Goal: Transaction & Acquisition: Obtain resource

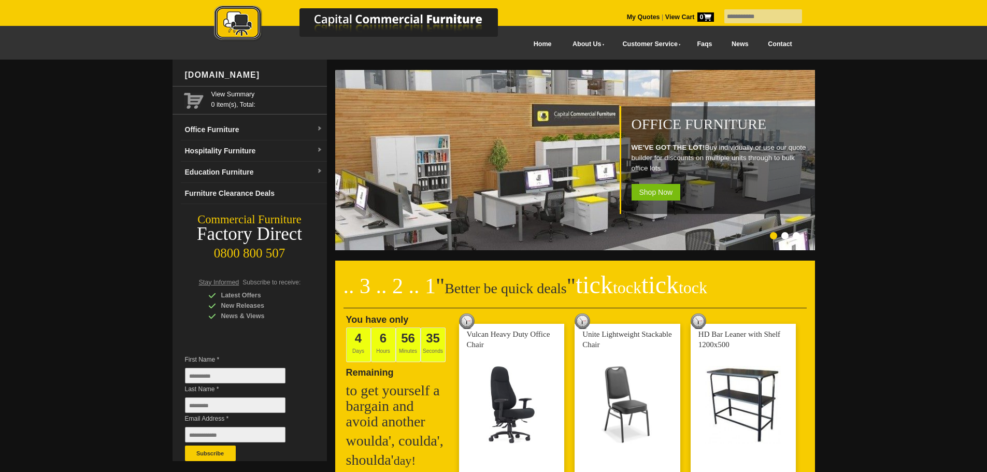
click at [729, 17] on input "text" at bounding box center [764, 16] width 78 height 14
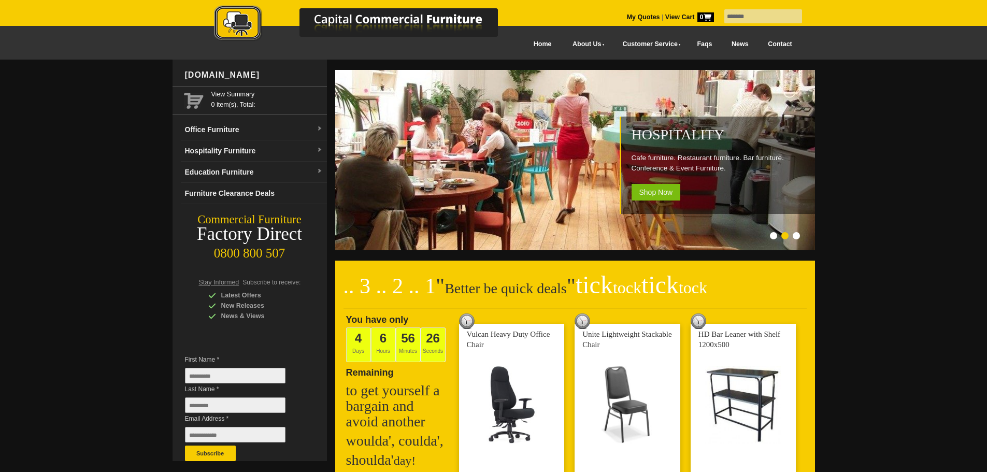
type input "*******"
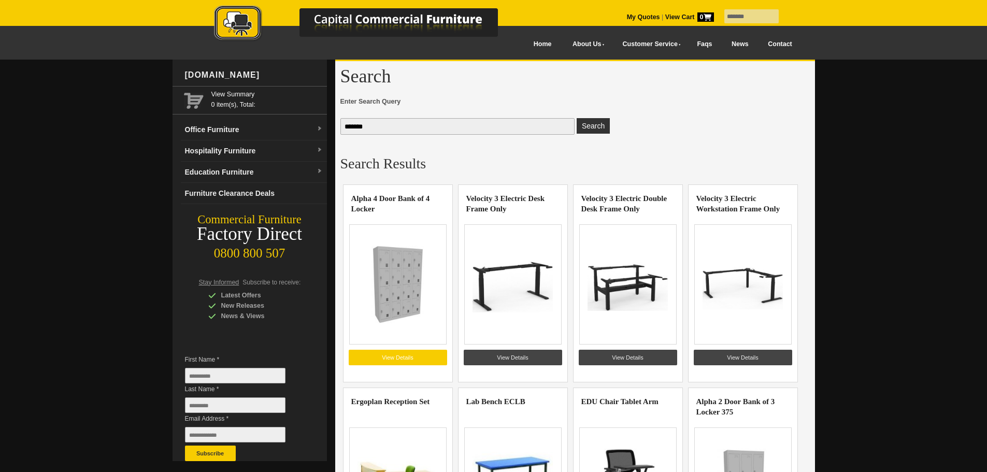
click at [399, 357] on link "View Details" at bounding box center [398, 358] width 98 height 16
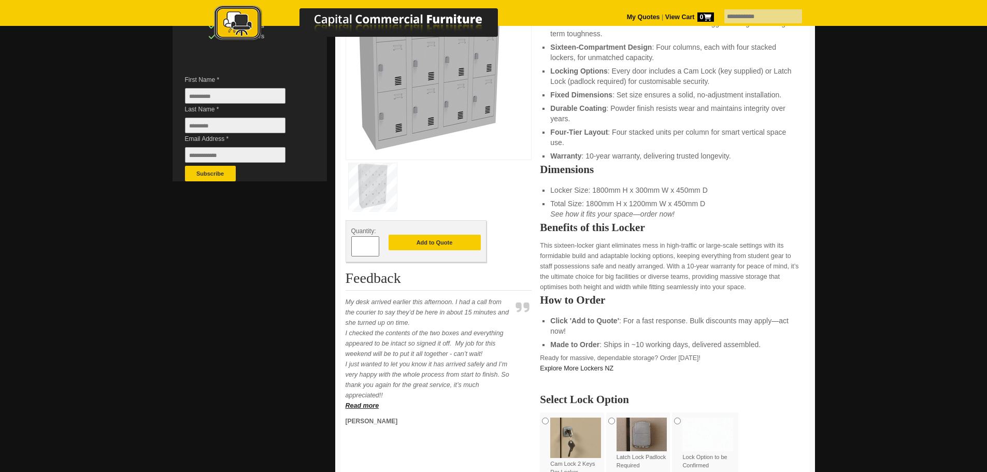
scroll to position [291, 0]
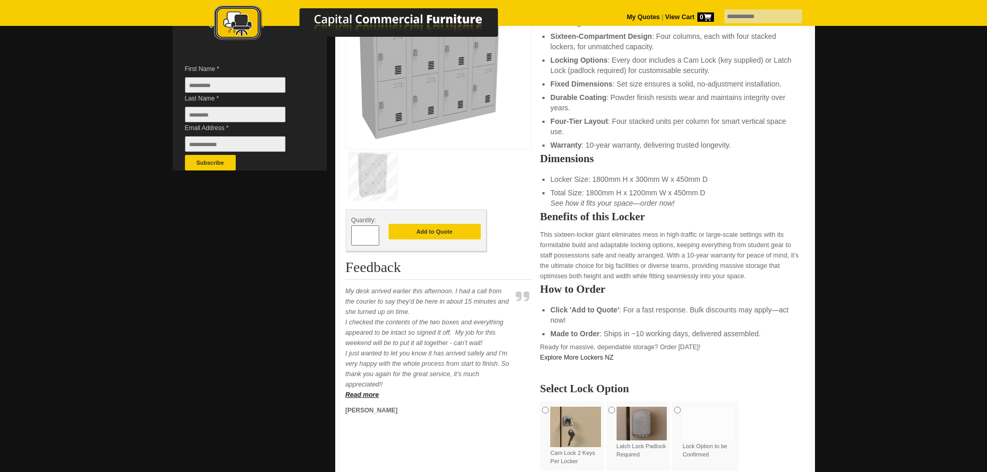
drag, startPoint x: 365, startPoint y: 233, endPoint x: 356, endPoint y: 235, distance: 8.9
click at [356, 235] on input "*" at bounding box center [365, 235] width 28 height 20
type input "*"
click at [455, 233] on button "Add to Quote" at bounding box center [435, 232] width 92 height 16
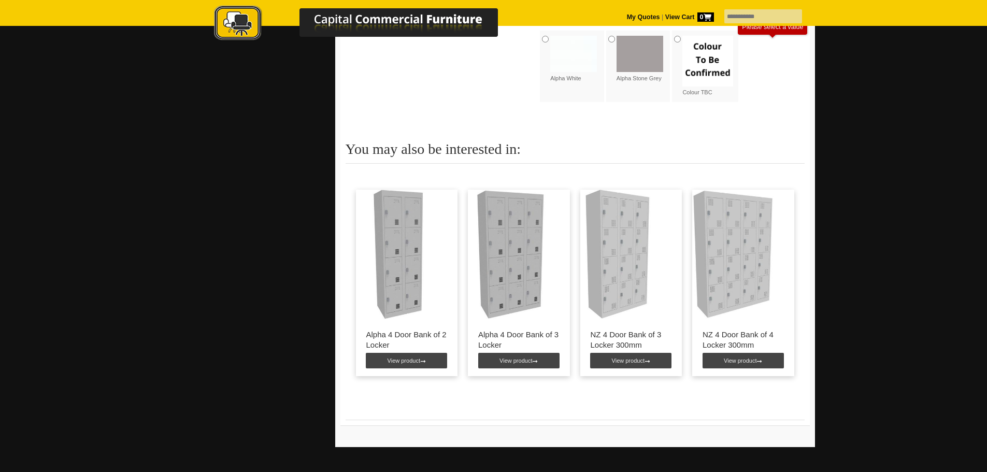
scroll to position [771, 0]
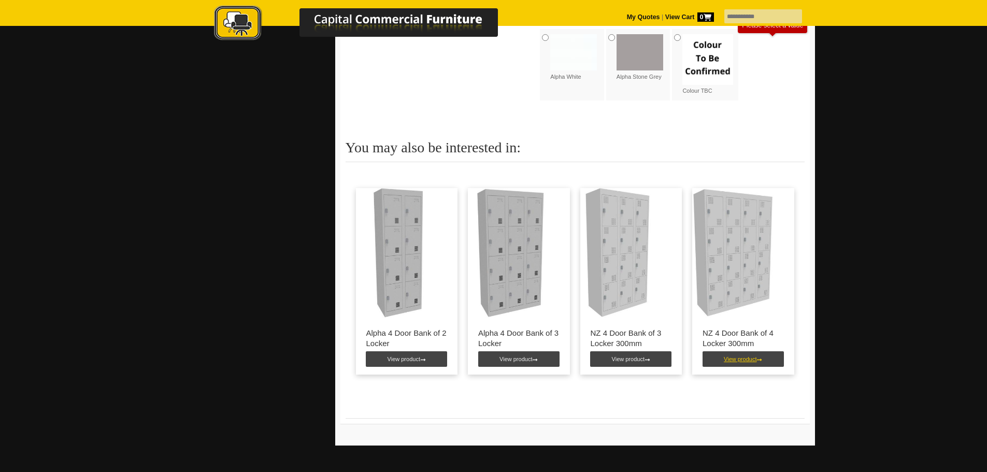
click at [755, 360] on link "View product" at bounding box center [743, 359] width 81 height 16
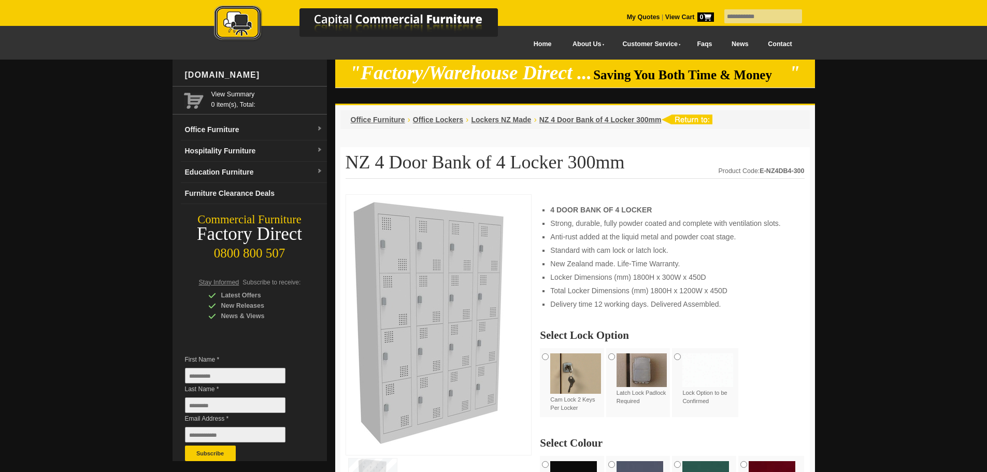
click at [665, 14] on strong "View Cart 0" at bounding box center [689, 16] width 49 height 7
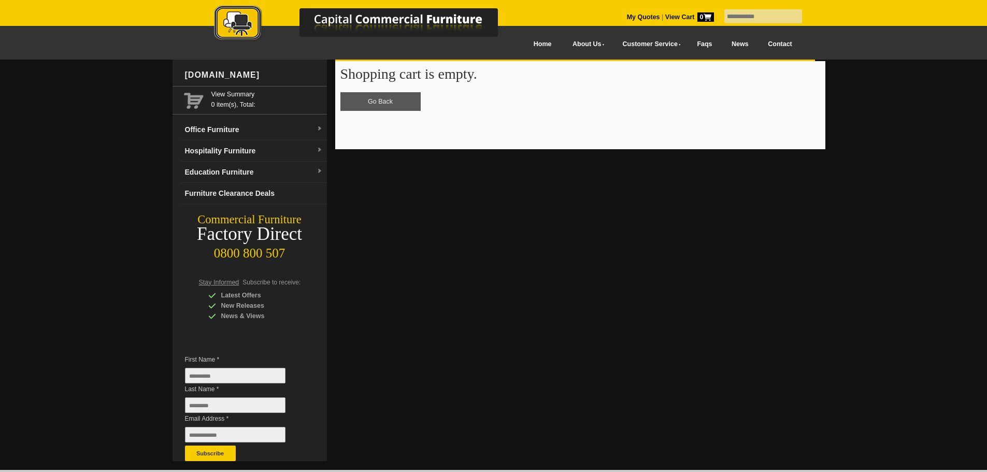
click at [367, 104] on link "Go Back" at bounding box center [381, 101] width 80 height 19
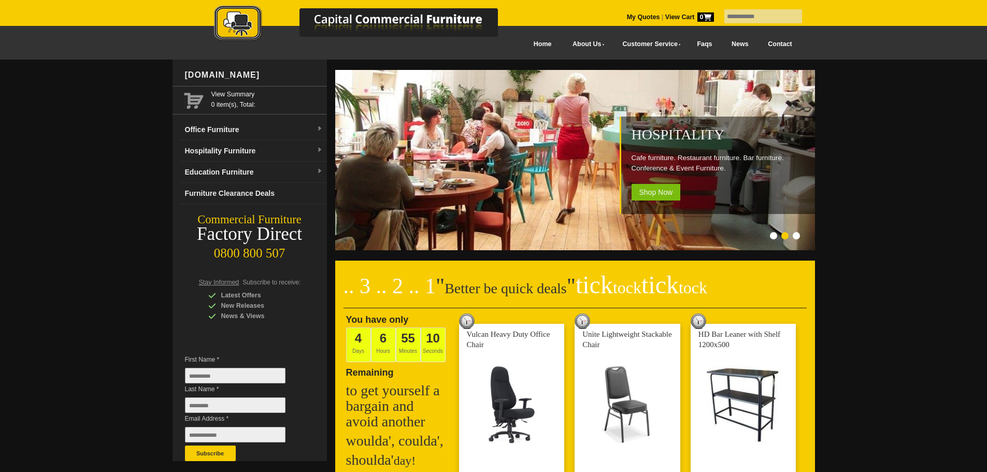
click at [627, 16] on link "My Quotes" at bounding box center [643, 16] width 33 height 7
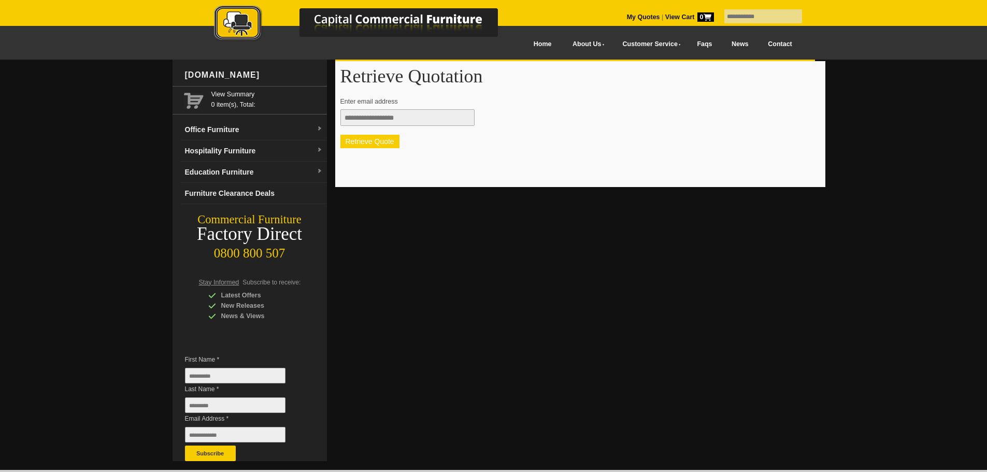
click at [390, 141] on button "Retrieve Quote" at bounding box center [370, 141] width 59 height 13
click at [725, 14] on input "text" at bounding box center [764, 16] width 78 height 14
type input "*******"
click at [628, 15] on link "My Quotes" at bounding box center [643, 16] width 33 height 7
click at [627, 14] on link "My Quotes" at bounding box center [643, 16] width 33 height 7
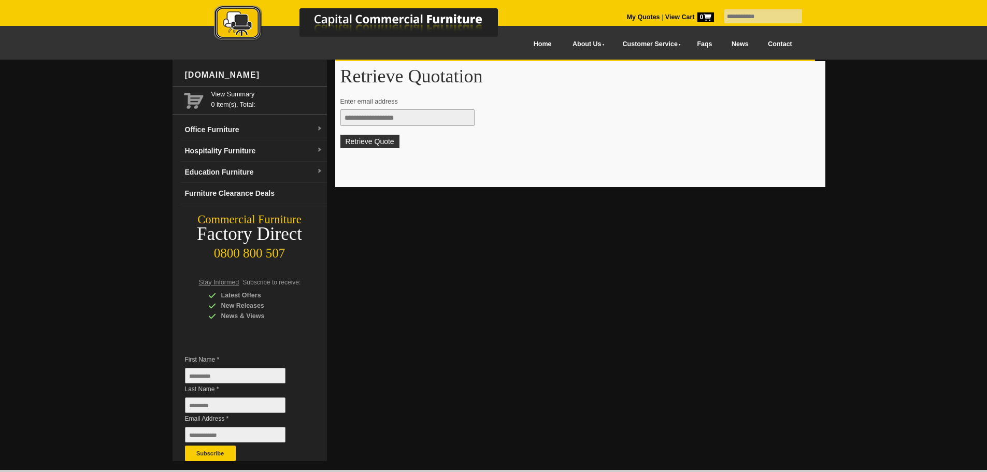
click at [728, 16] on input "text" at bounding box center [764, 16] width 78 height 14
type input "*******"
click at [754, 16] on input "*******" at bounding box center [764, 16] width 78 height 14
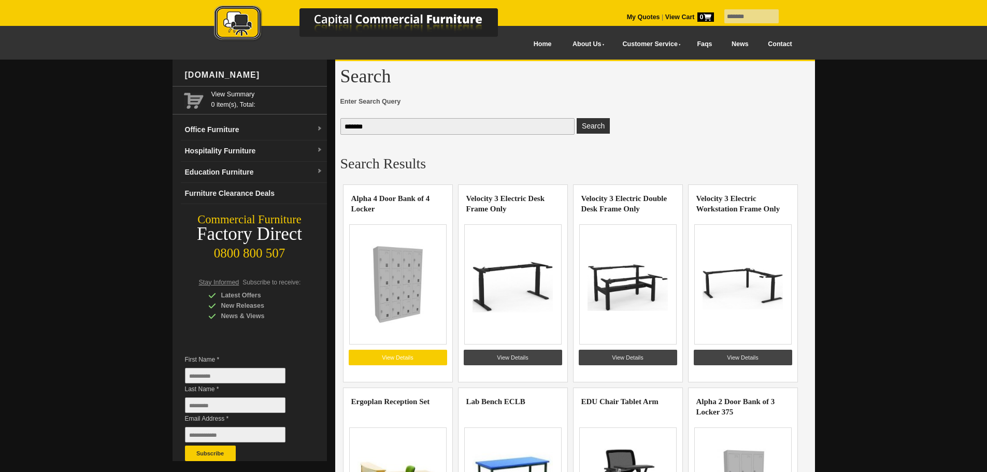
click at [399, 358] on link "View Details" at bounding box center [398, 358] width 98 height 16
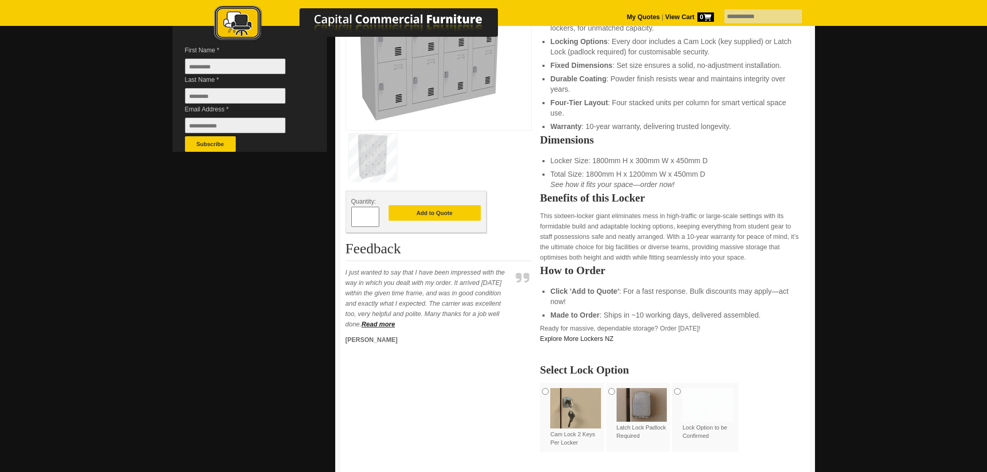
scroll to position [330, 0]
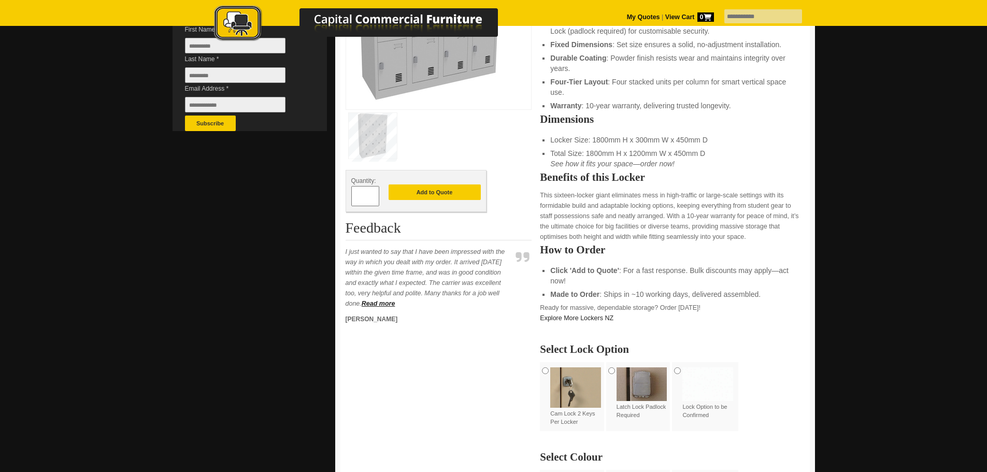
click at [367, 195] on input "*" at bounding box center [365, 196] width 28 height 20
click at [375, 195] on span at bounding box center [374, 200] width 4 height 10
click at [372, 199] on input "*" at bounding box center [365, 196] width 28 height 20
click at [375, 199] on span at bounding box center [374, 200] width 4 height 10
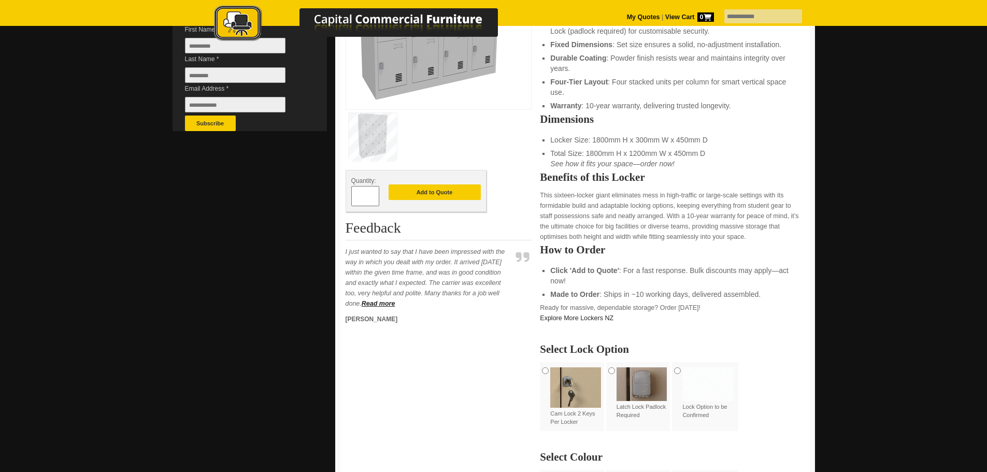
click at [375, 199] on span at bounding box center [374, 200] width 4 height 10
click at [374, 194] on span at bounding box center [374, 192] width 4 height 10
click at [374, 192] on span at bounding box center [374, 192] width 4 height 10
type input "*"
click at [446, 192] on button "Add to Quote" at bounding box center [435, 193] width 92 height 16
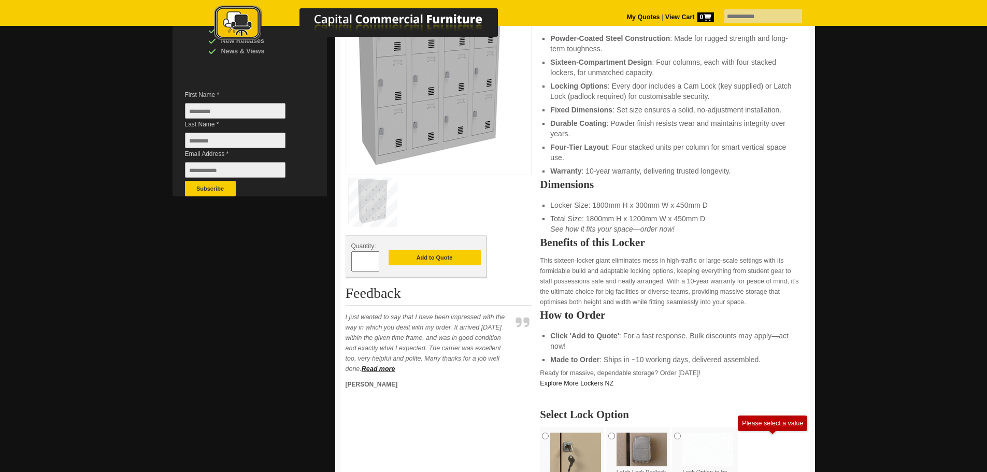
scroll to position [261, 0]
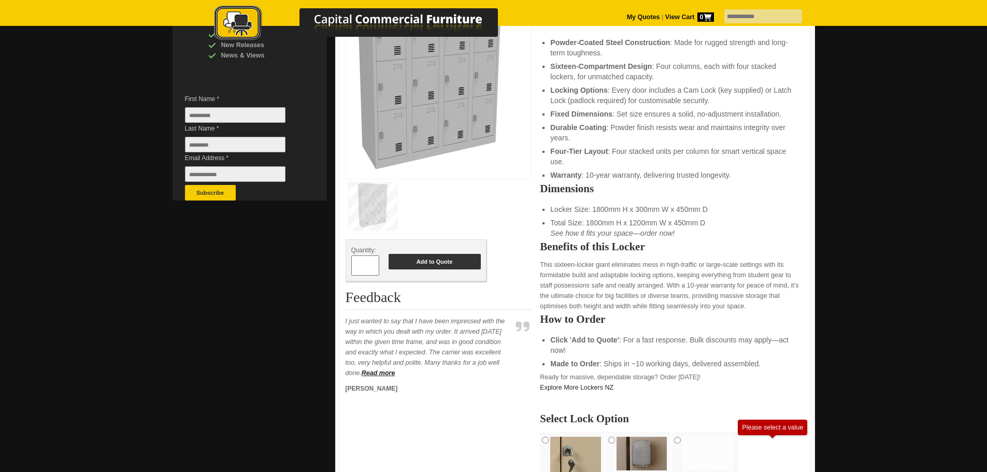
click at [449, 265] on button "Add to Quote" at bounding box center [435, 262] width 92 height 16
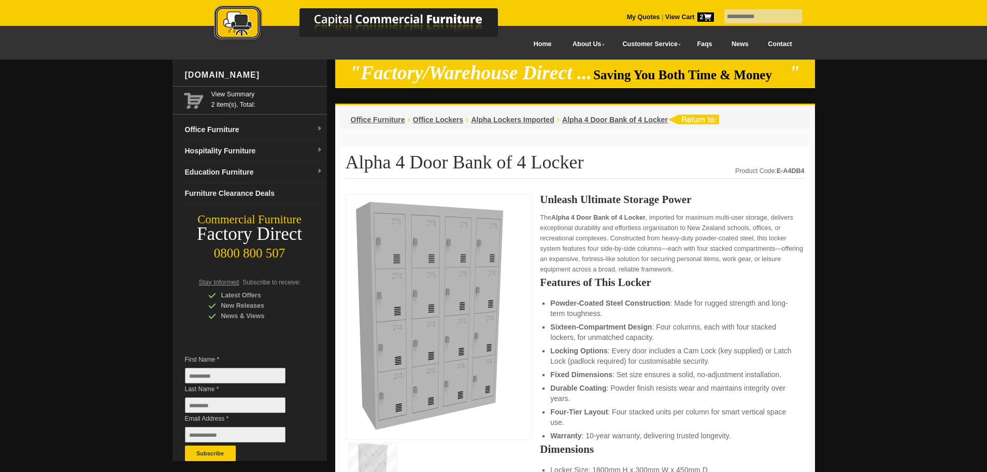
click at [744, 18] on input "text" at bounding box center [764, 16] width 78 height 14
type input "*******"
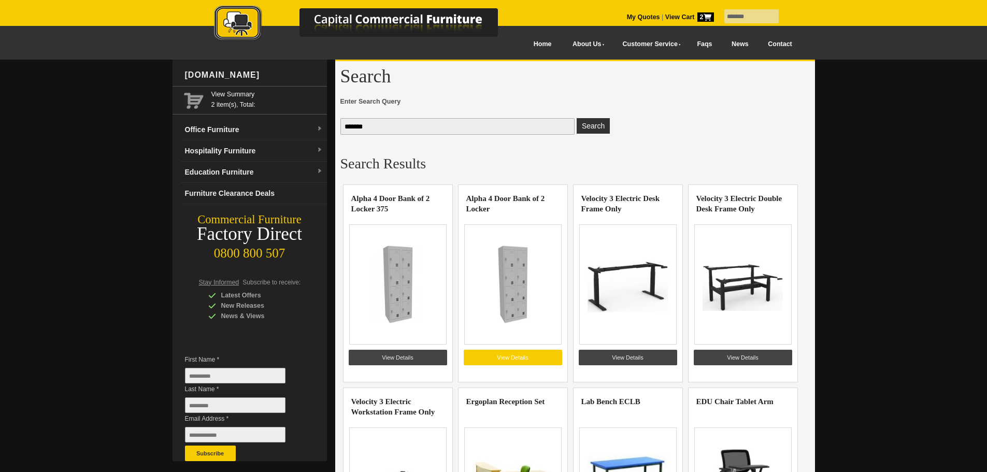
click at [540, 356] on link "View Details" at bounding box center [513, 358] width 98 height 16
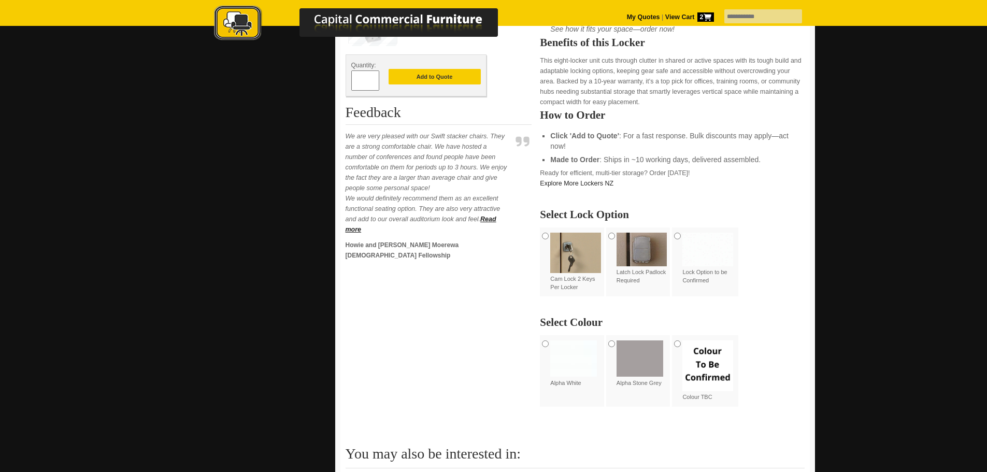
scroll to position [278, 0]
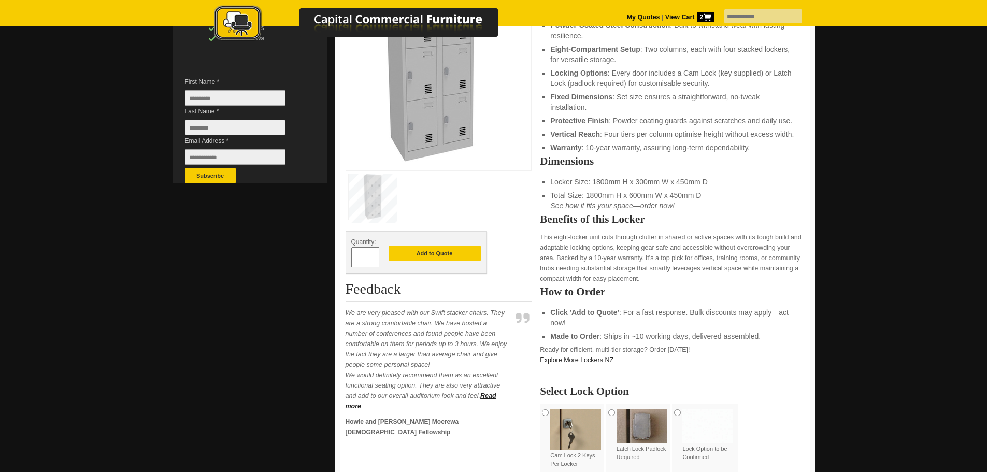
click at [363, 256] on input "*" at bounding box center [365, 257] width 28 height 20
click at [374, 261] on span at bounding box center [374, 262] width 4 height 10
click at [370, 256] on input "*" at bounding box center [365, 257] width 28 height 20
click at [375, 253] on span at bounding box center [374, 253] width 4 height 10
click at [374, 253] on span at bounding box center [374, 253] width 4 height 10
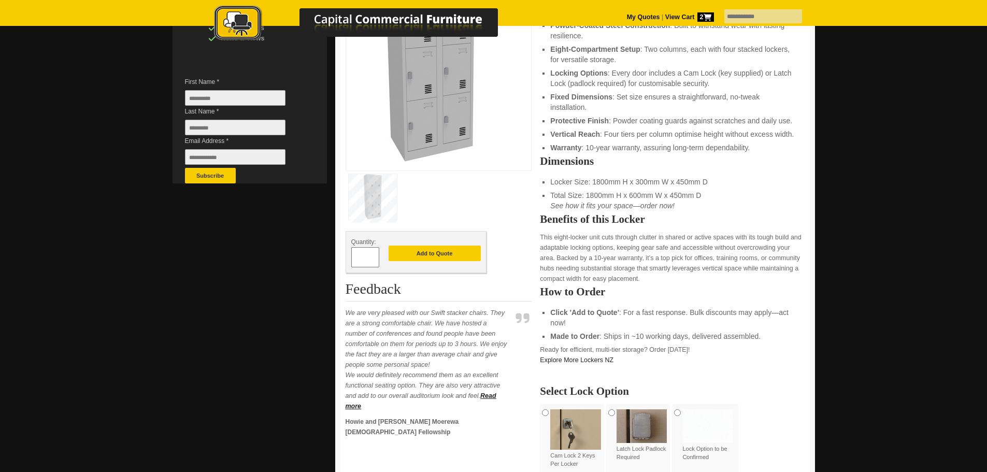
click at [374, 253] on span at bounding box center [374, 253] width 4 height 10
type input "*"
click at [420, 253] on button "Add to Quote" at bounding box center [435, 254] width 92 height 16
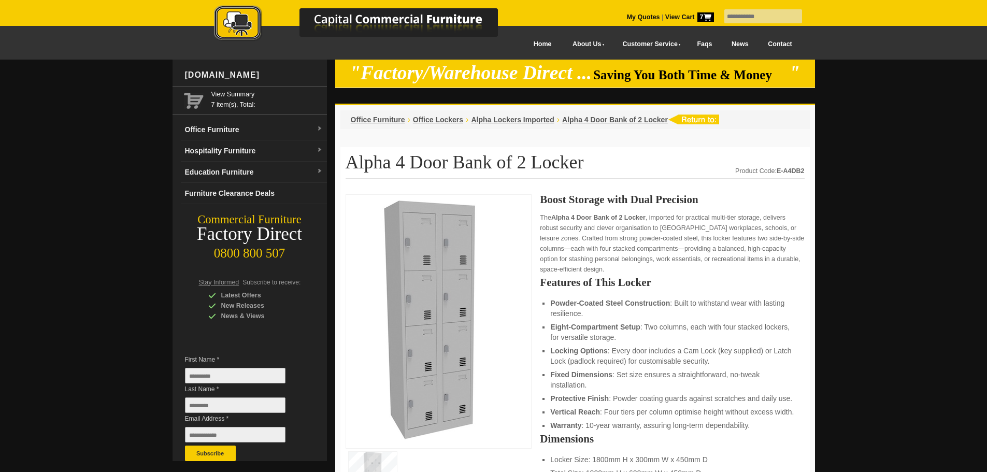
click at [665, 17] on strong "View Cart 7" at bounding box center [689, 16] width 49 height 7
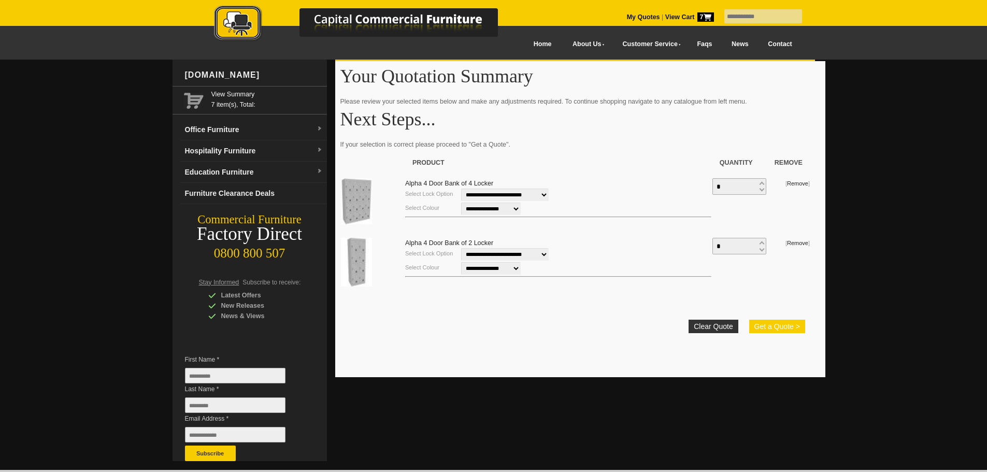
click at [775, 326] on button "Get a Quote >" at bounding box center [777, 326] width 56 height 13
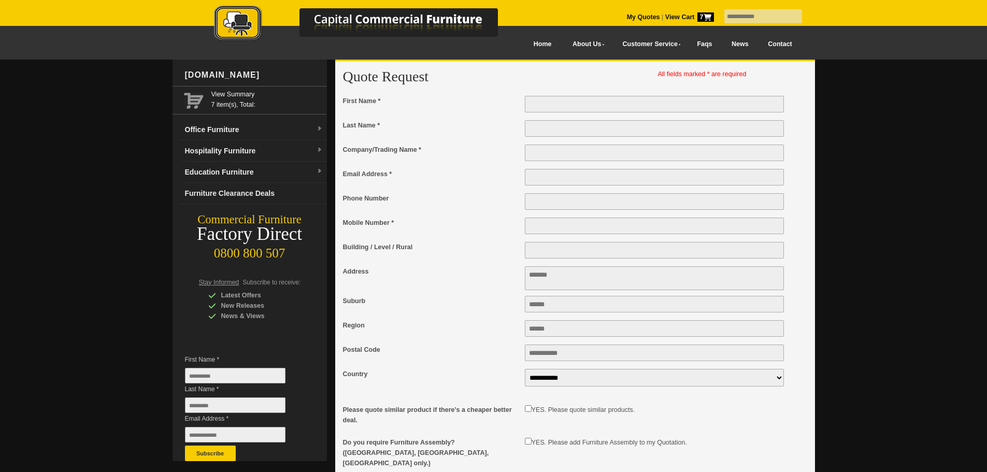
click at [546, 105] on input "First Name *" at bounding box center [655, 104] width 260 height 17
type input "*"
type input "***"
type input "**********"
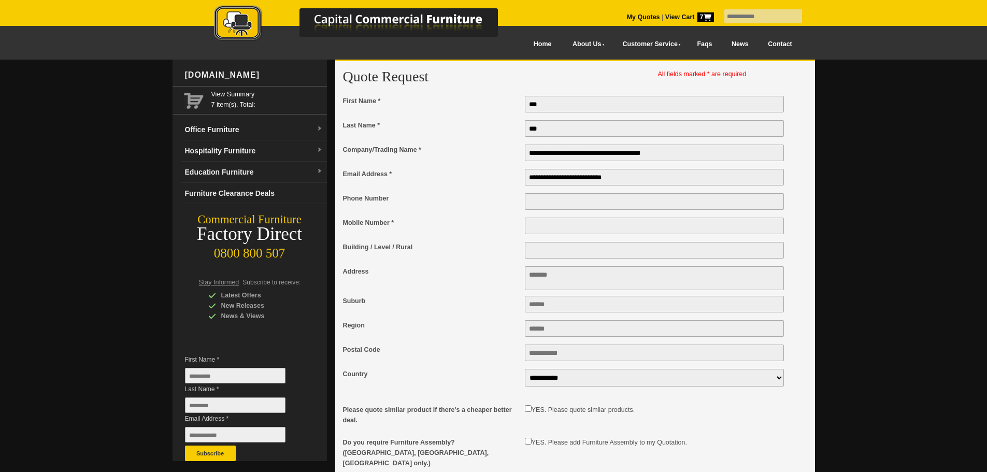
type input "**********"
click at [529, 254] on input "Building / Level / Rural" at bounding box center [655, 250] width 260 height 17
type input "**********"
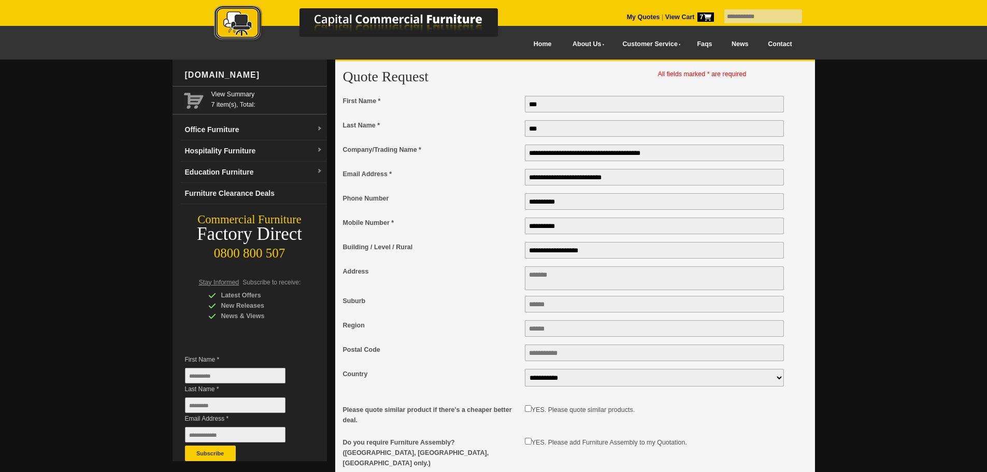
click at [535, 280] on textarea "Address" at bounding box center [655, 278] width 260 height 24
type textarea "**********"
type input "**********"
type input "********"
type input "****"
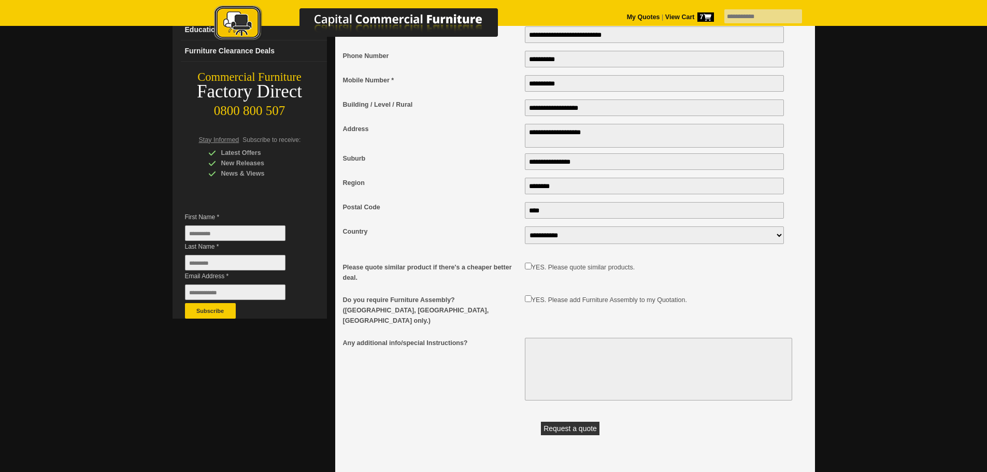
scroll to position [147, 0]
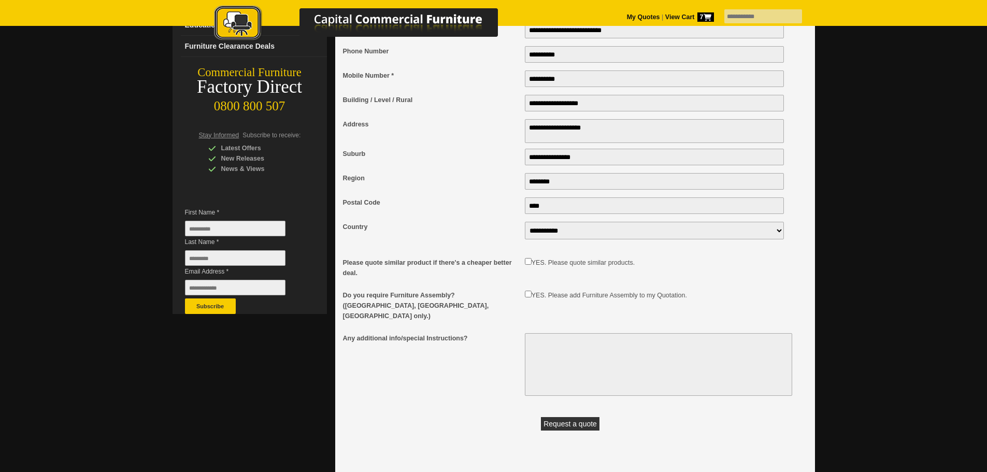
click at [538, 338] on textarea "Any additional info/special Instructions?" at bounding box center [658, 364] width 267 height 63
type textarea "**********"
click at [572, 418] on button "Request a quote" at bounding box center [570, 423] width 59 height 13
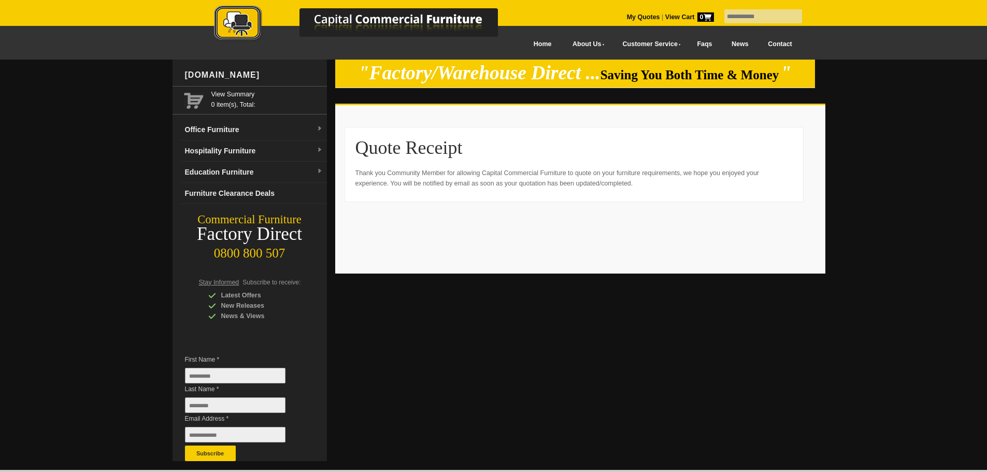
click at [627, 16] on link "My Quotes" at bounding box center [643, 16] width 33 height 7
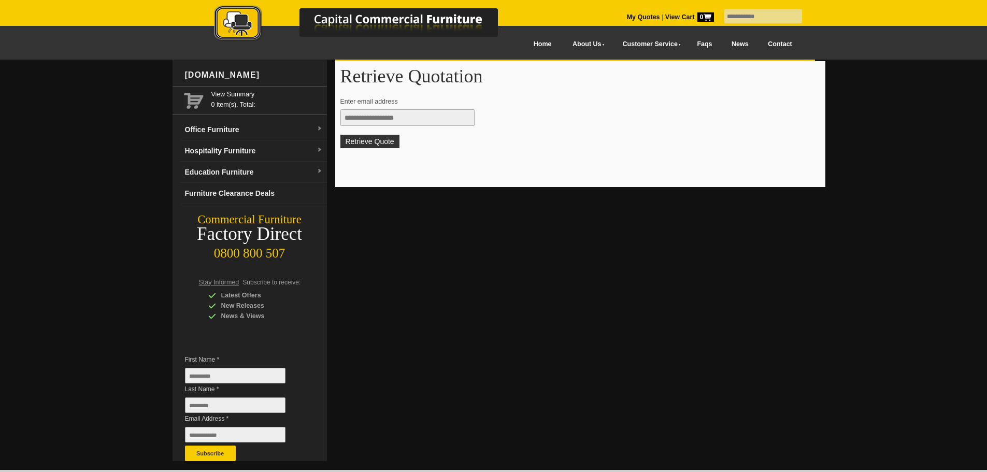
click at [586, 445] on div "Retrieve Quotation Enter email address Retrieve Quote" at bounding box center [575, 261] width 480 height 402
click at [360, 120] on input "text" at bounding box center [408, 117] width 134 height 17
type input "**********"
click at [378, 141] on button "Retrieve Quote" at bounding box center [370, 141] width 59 height 13
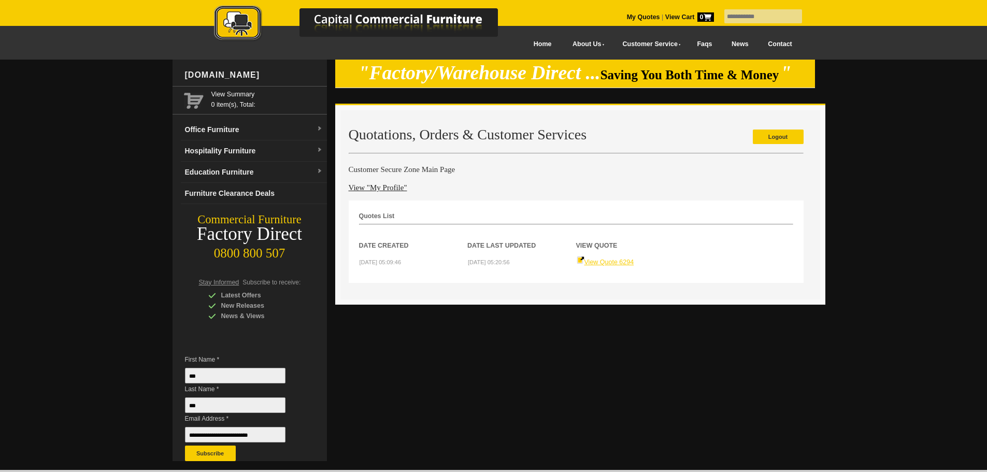
click at [603, 264] on link "View Quote 6294" at bounding box center [606, 262] width 58 height 7
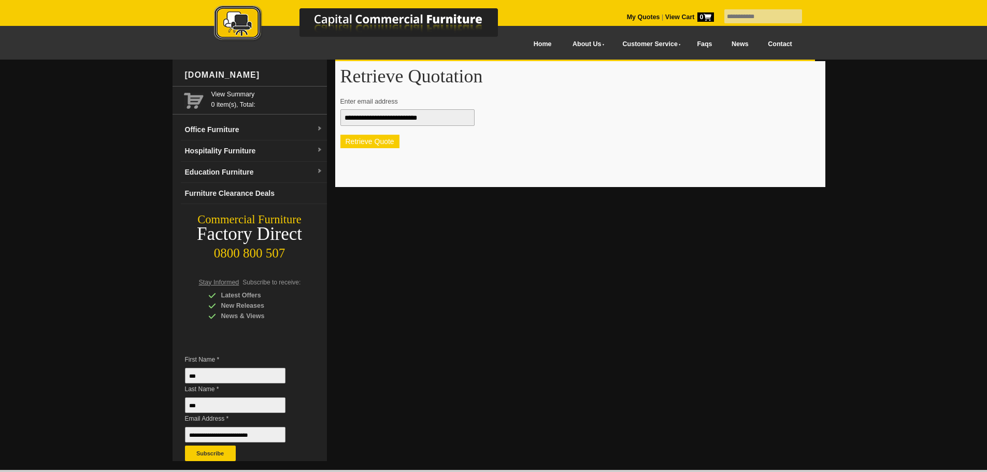
click at [384, 143] on button "Retrieve Quote" at bounding box center [370, 141] width 59 height 13
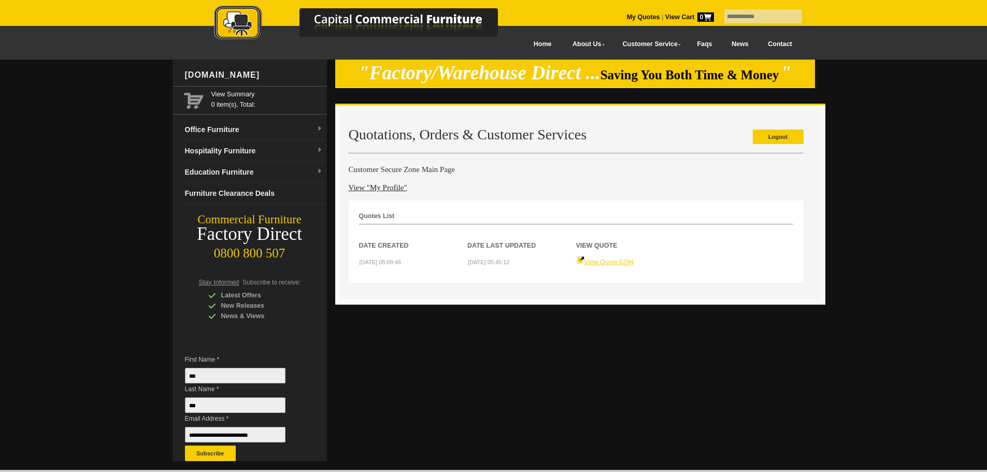
click at [606, 261] on link "View Quote 6294" at bounding box center [606, 262] width 58 height 7
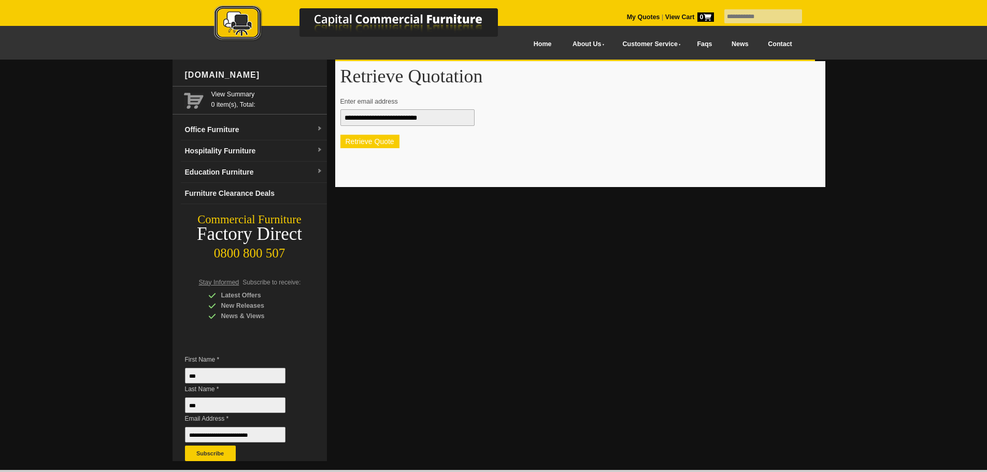
click at [384, 143] on button "Retrieve Quote" at bounding box center [370, 141] width 59 height 13
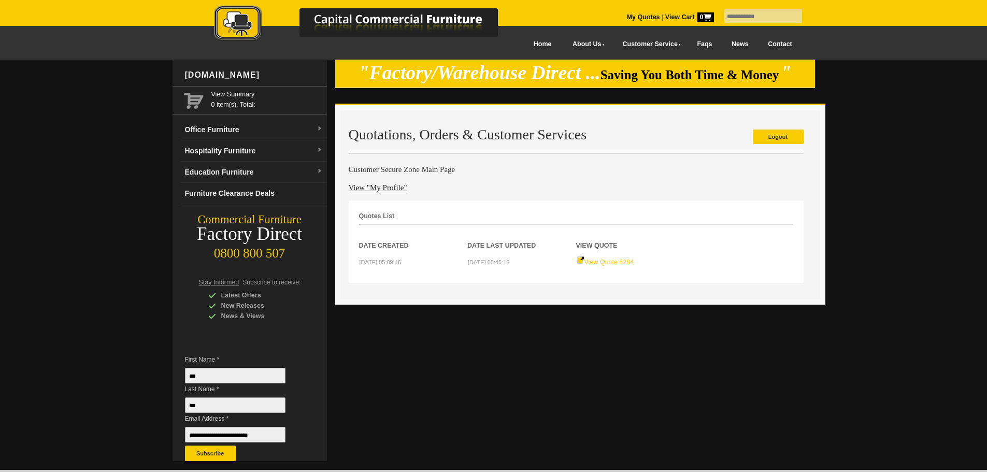
click at [610, 264] on link "View Quote 6294" at bounding box center [606, 262] width 58 height 7
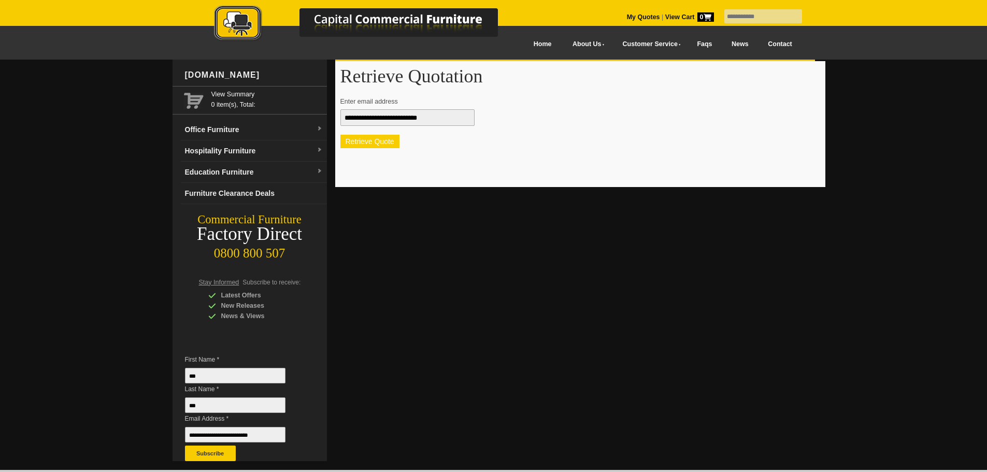
click at [351, 139] on button "Retrieve Quote" at bounding box center [370, 141] width 59 height 13
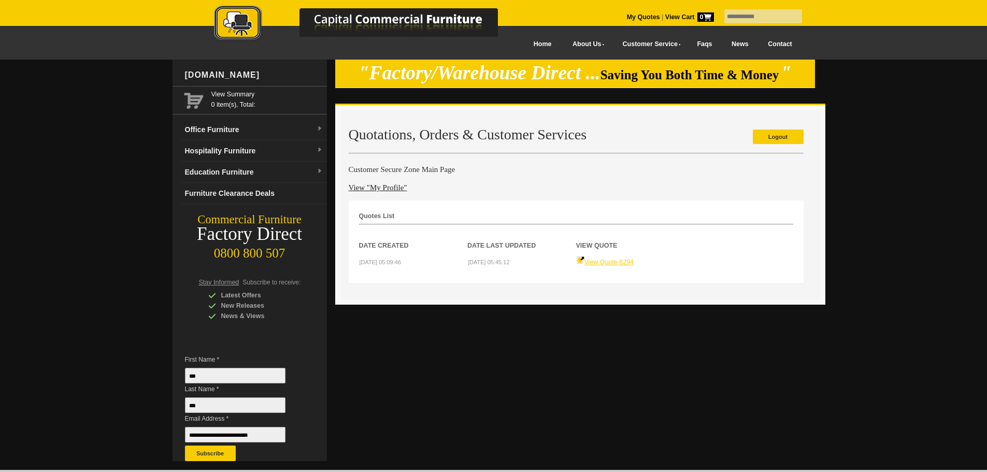
click at [623, 263] on link "View Quote 6294" at bounding box center [606, 262] width 58 height 7
